Goal: Information Seeking & Learning: Check status

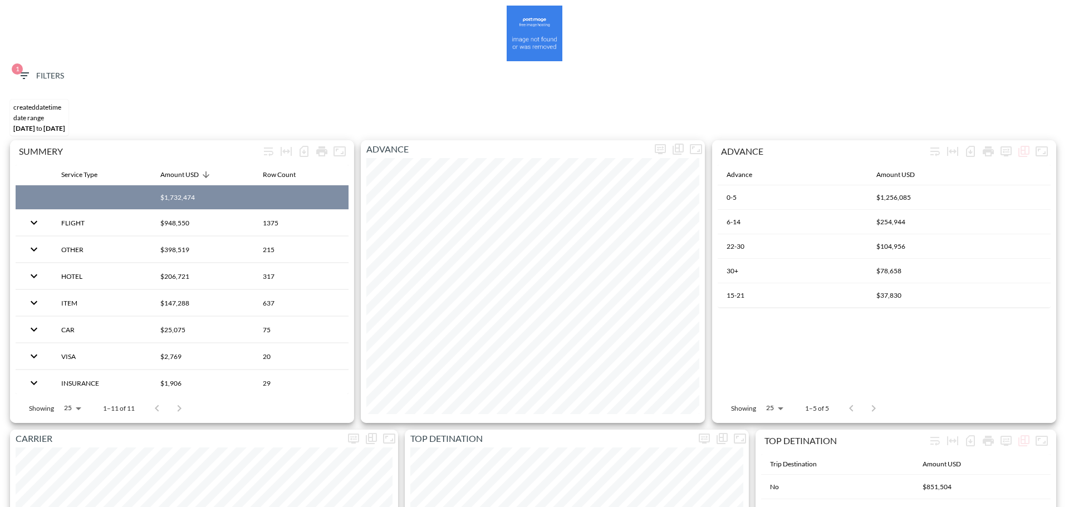
click at [18, 79] on icon "button" at bounding box center [23, 75] width 13 height 13
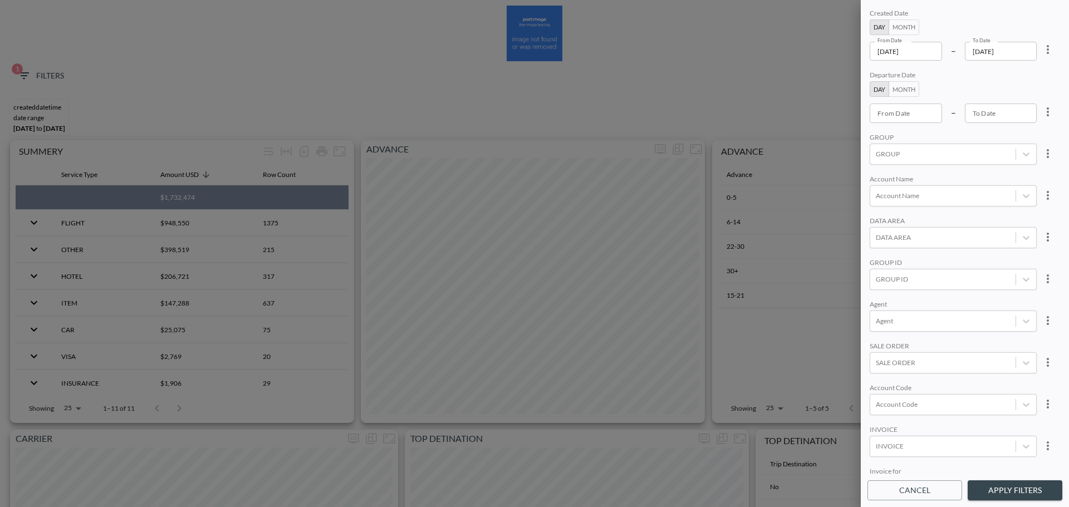
click at [1056, 54] on button "more" at bounding box center [1048, 49] width 22 height 22
click at [1029, 70] on li "Clear" at bounding box center [1007, 75] width 100 height 20
click at [914, 52] on input "From Date" at bounding box center [906, 51] width 72 height 19
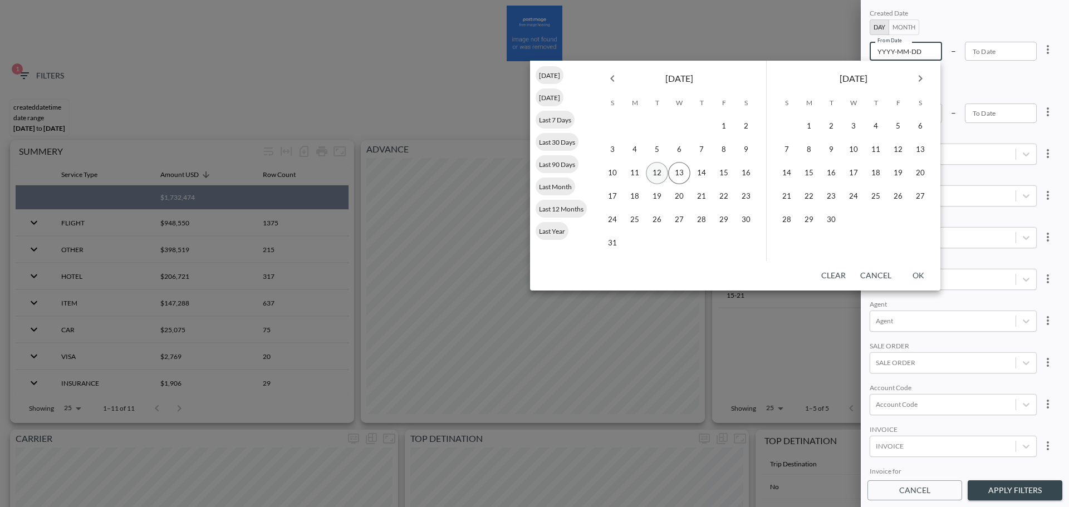
click at [655, 175] on button "12" at bounding box center [657, 173] width 22 height 22
type input "[DATE]"
click at [672, 175] on button "13" at bounding box center [679, 173] width 22 height 22
type input "[DATE]"
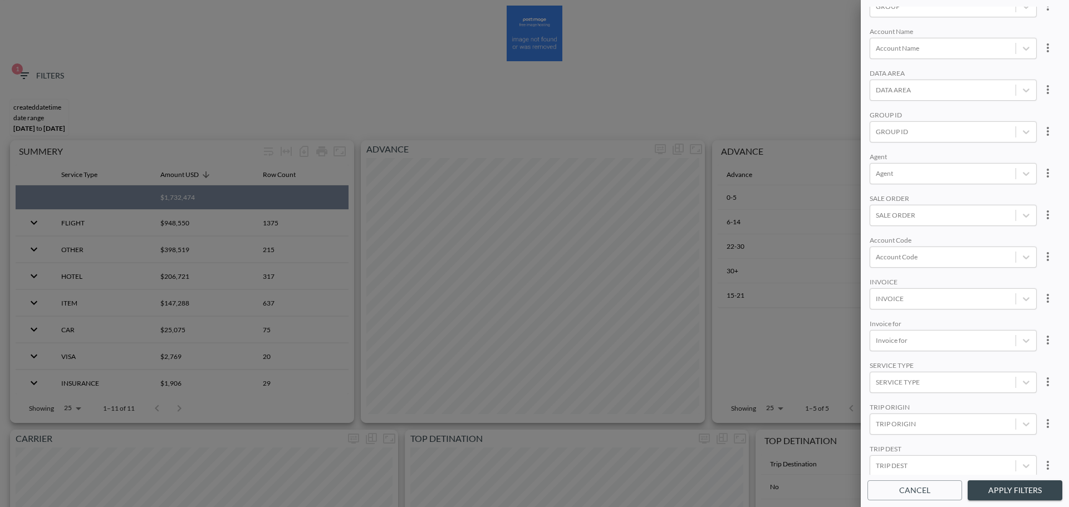
scroll to position [157, 0]
click at [910, 248] on div at bounding box center [943, 253] width 134 height 11
type input "r"
click at [878, 215] on input "RIKI" at bounding box center [878, 210] width 23 height 23
type input "RIKI"
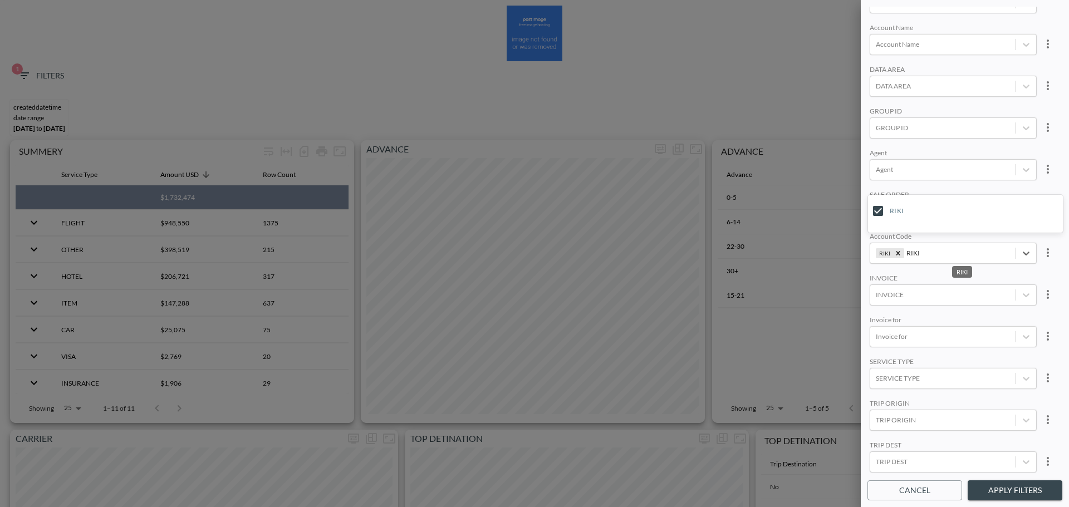
click at [978, 180] on div "Created Date Day Month From Date [DATE] From Date – To Date [DATE] To Date Depa…" at bounding box center [965, 241] width 195 height 468
click at [1004, 485] on button "Apply Filters" at bounding box center [1015, 491] width 95 height 21
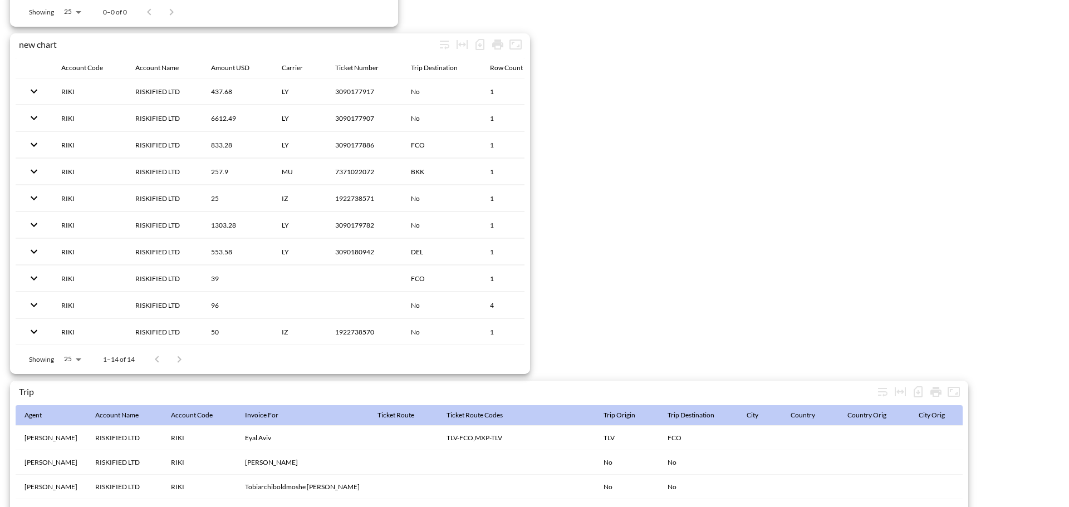
scroll to position [1752, 0]
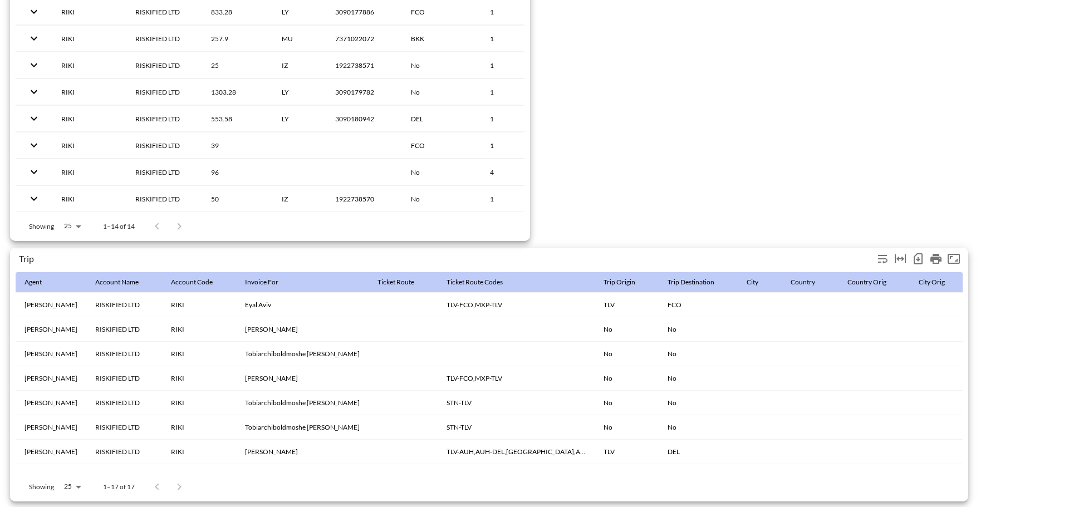
click at [918, 258] on icon "Number of rows selected for download: 17" at bounding box center [918, 258] width 9 height 11
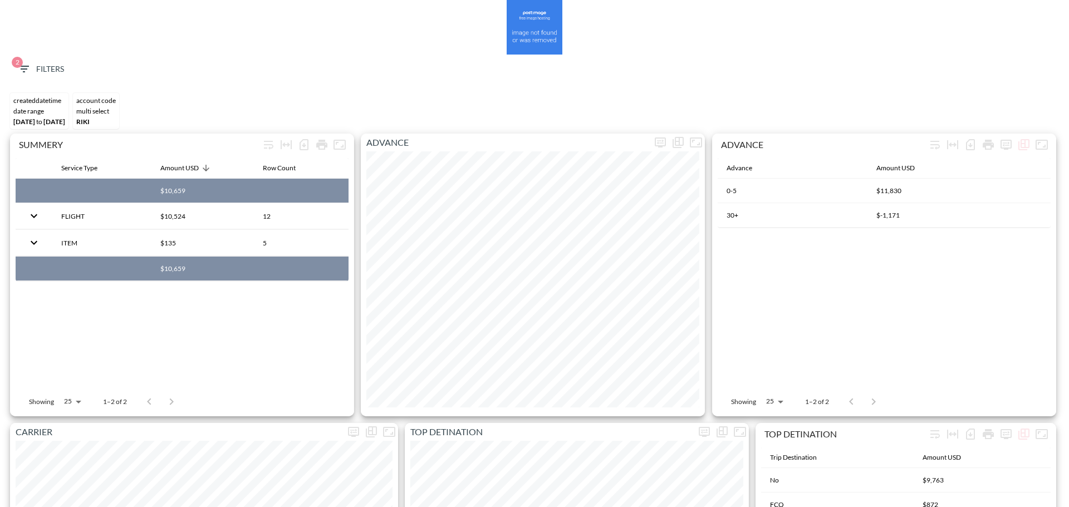
scroll to position [0, 0]
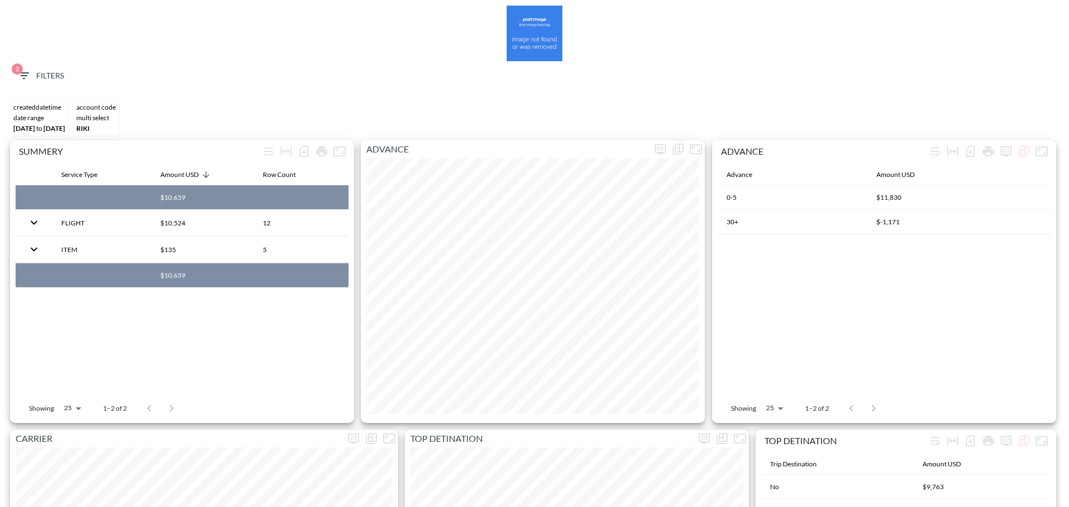
click at [43, 75] on span "2 Filters" at bounding box center [40, 76] width 47 height 14
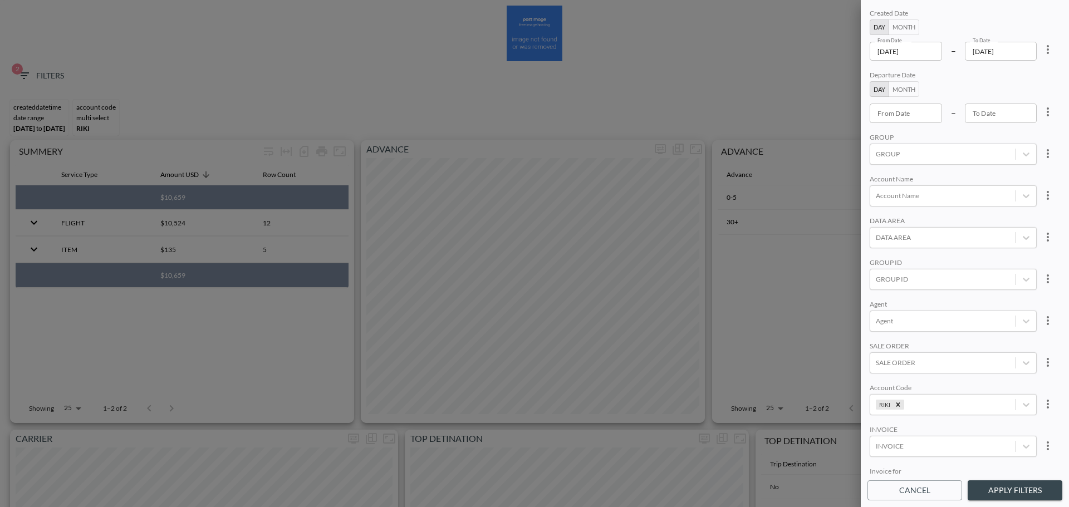
click at [1043, 50] on icon "more" at bounding box center [1047, 49] width 13 height 13
click at [1028, 80] on li "Clear" at bounding box center [1007, 75] width 100 height 20
click at [898, 403] on icon "Remove RIKI" at bounding box center [898, 405] width 8 height 8
click at [916, 287] on body "BI.P.EYE, Interactive Analytics Dashboards 2 Filters CREATEDDATETIME DATE RANGE…" at bounding box center [534, 253] width 1069 height 507
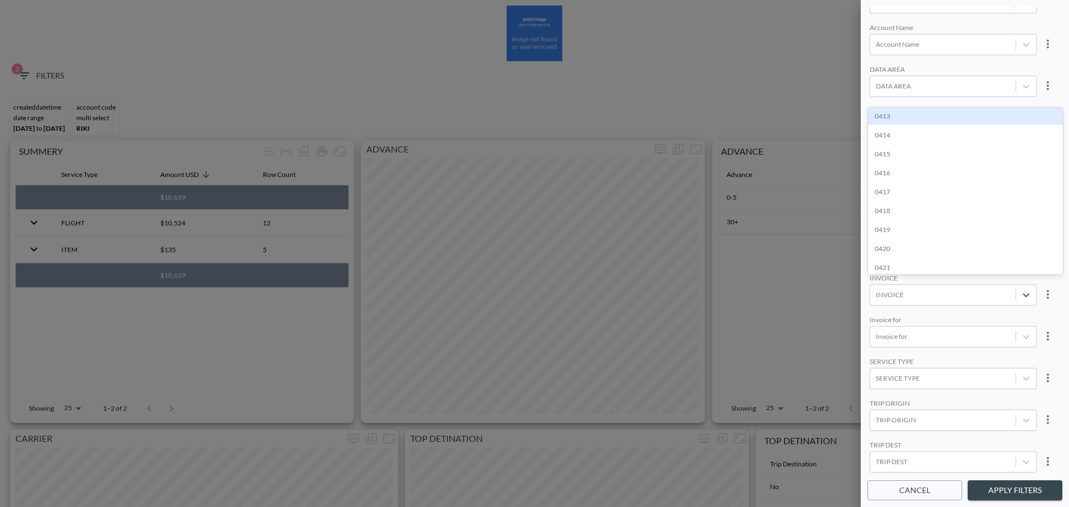
paste input "INVC000947139"
type input "INVC000947139"
click at [922, 117] on div "Create "INVC000947139"" at bounding box center [965, 115] width 195 height 17
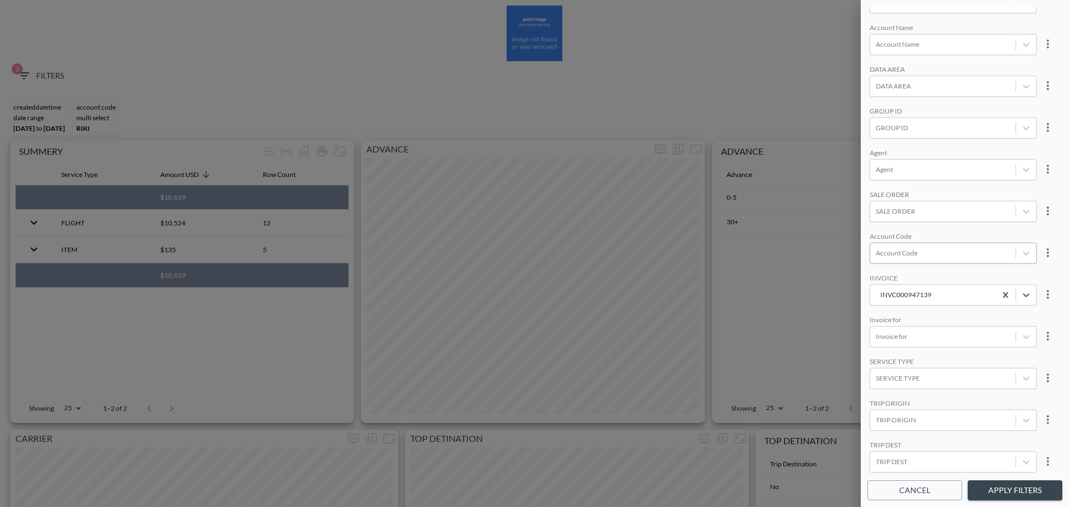
click at [952, 107] on div "GROUP ID" at bounding box center [953, 112] width 167 height 11
click at [1007, 495] on button "Apply Filters" at bounding box center [1015, 491] width 95 height 21
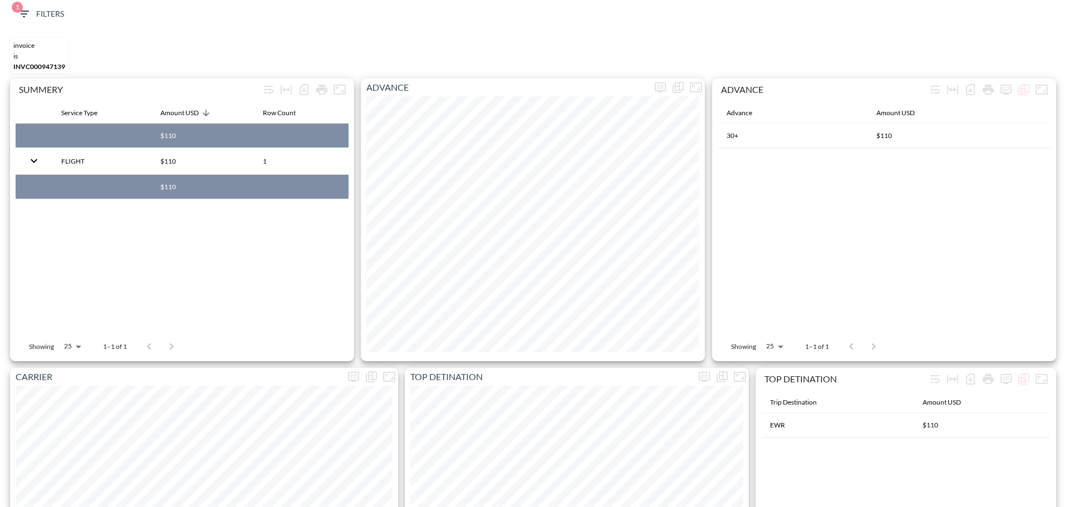
scroll to position [0, 0]
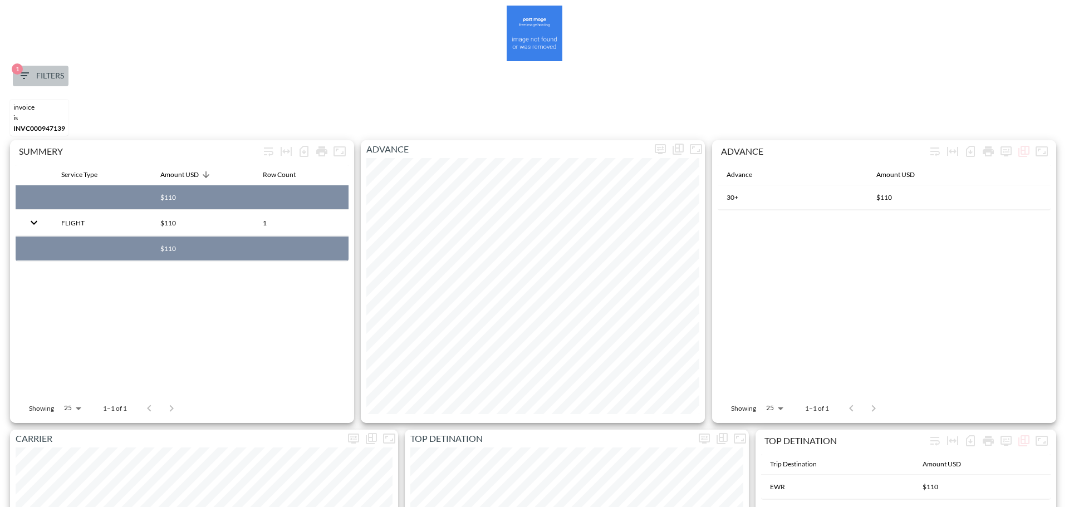
click at [61, 82] on button "1 Filters" at bounding box center [41, 76] width 56 height 21
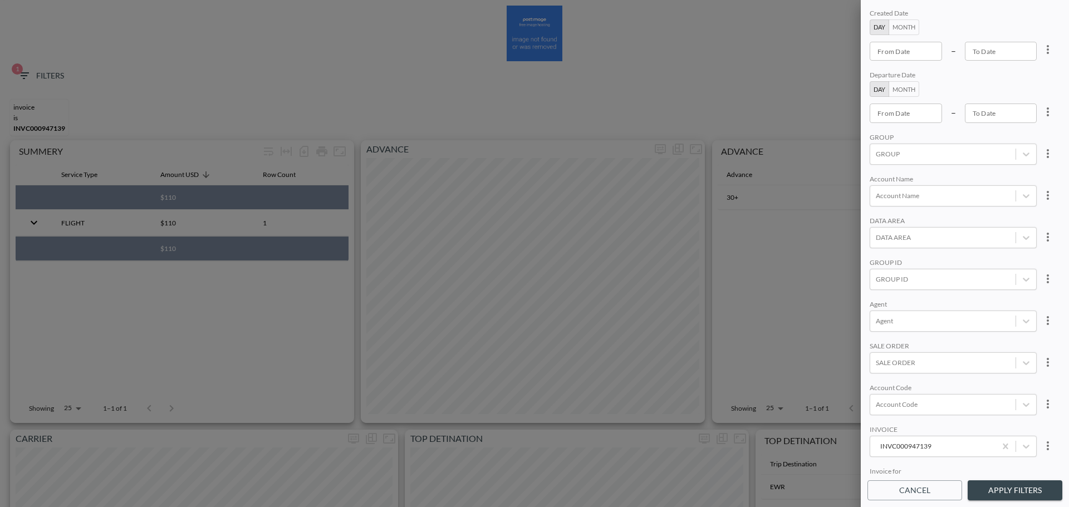
type input "YYYY-MM-DD"
click at [912, 51] on input "YYYY-MM-DD" at bounding box center [906, 51] width 72 height 19
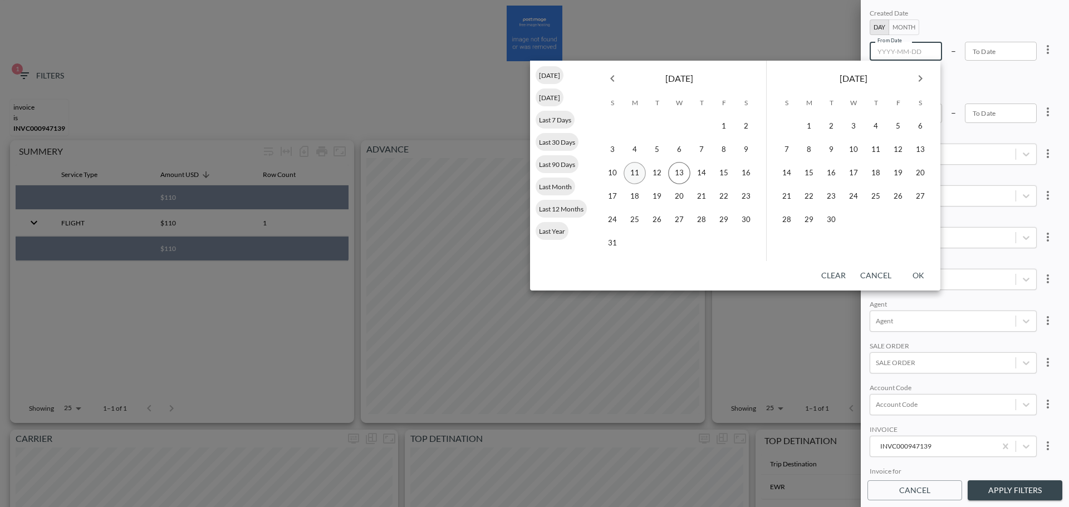
click at [638, 173] on button "11" at bounding box center [635, 173] width 22 height 22
type input "[DATE]"
click at [674, 172] on button "13" at bounding box center [679, 173] width 22 height 22
type input "[DATE]"
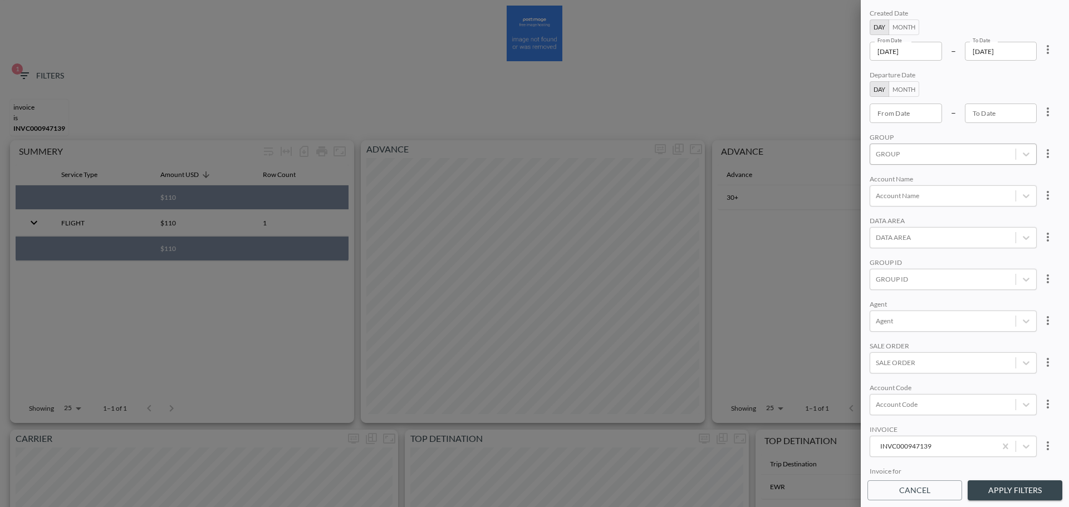
scroll to position [157, 0]
click at [962, 255] on div "Account Code" at bounding box center [942, 253] width 145 height 15
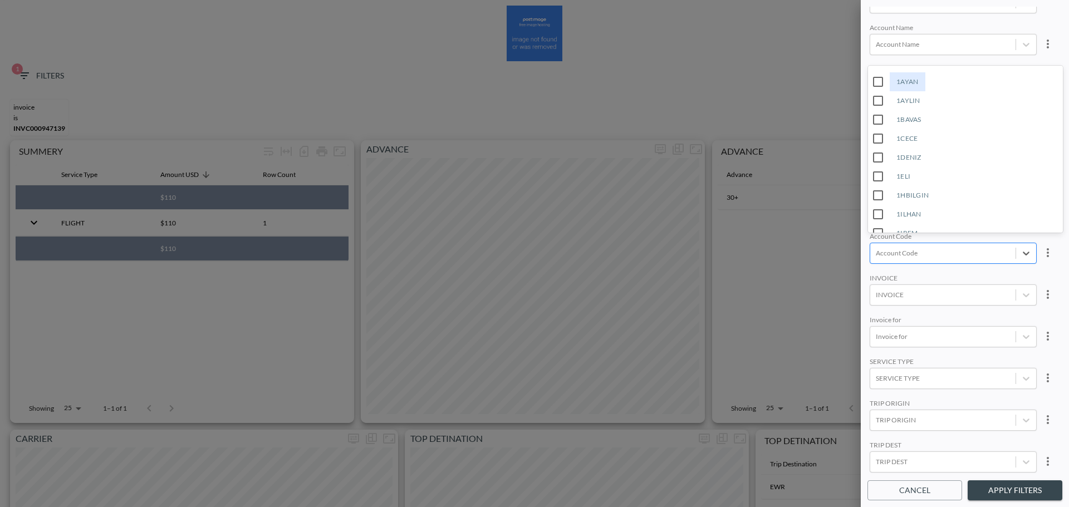
type input "r"
click at [883, 207] on input "RIKI" at bounding box center [878, 210] width 23 height 23
type input "RIKI"
click at [947, 190] on div "SALE ORDER" at bounding box center [953, 195] width 167 height 11
click at [1001, 491] on button "Apply Filters" at bounding box center [1015, 491] width 95 height 21
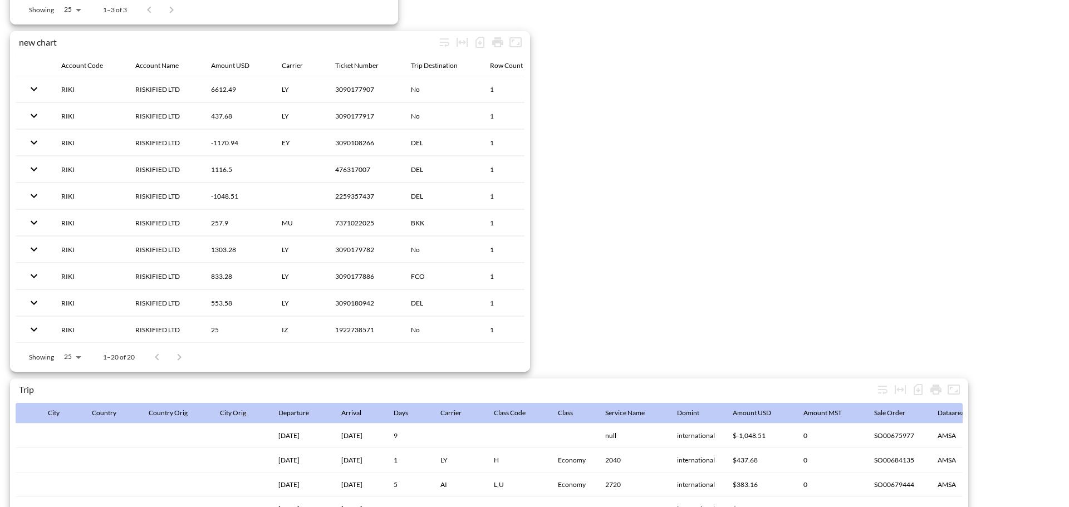
scroll to position [1752, 0]
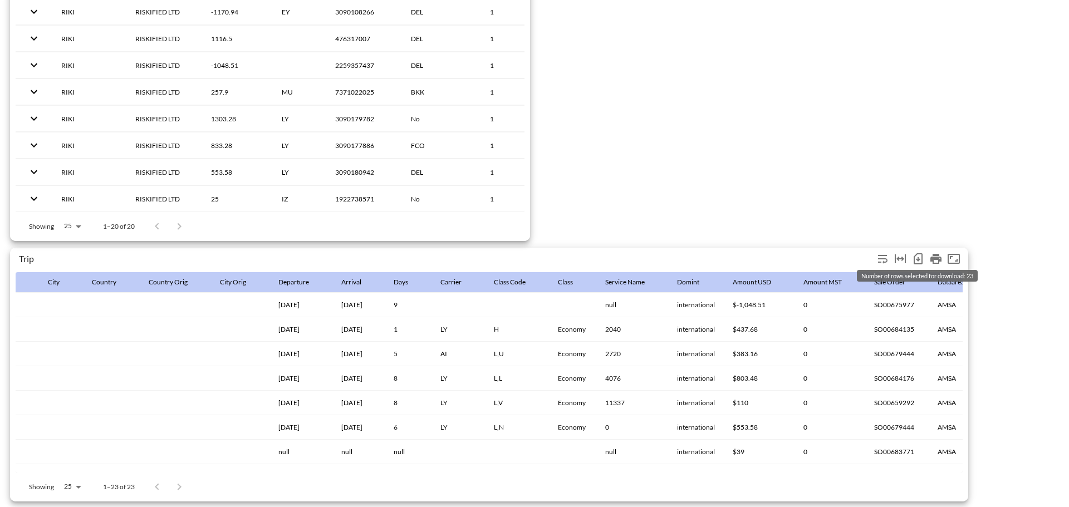
click at [921, 256] on icon "Number of rows selected for download: 23" at bounding box center [918, 258] width 13 height 13
